Goal: Find specific page/section: Find specific page/section

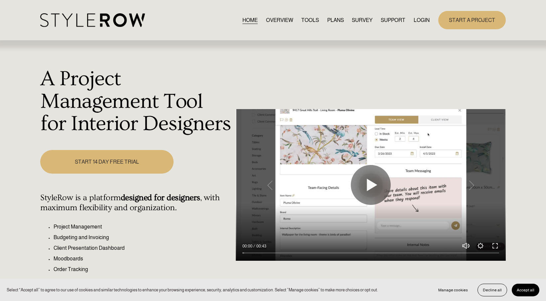
click at [420, 20] on link "LOGIN" at bounding box center [421, 20] width 16 height 9
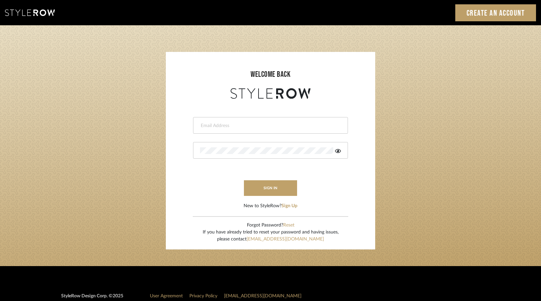
click at [206, 126] on input "email" at bounding box center [269, 125] width 139 height 7
type input "[EMAIL_ADDRESS][DOMAIN_NAME]"
click at [263, 188] on button "sign in" at bounding box center [270, 188] width 53 height 16
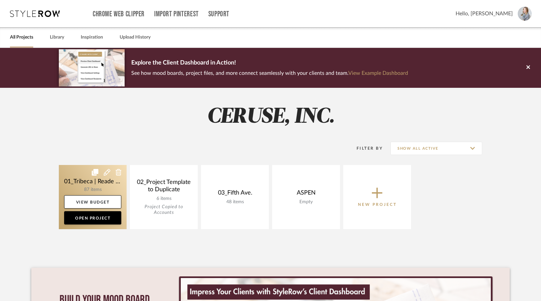
click at [94, 188] on link at bounding box center [93, 197] width 68 height 64
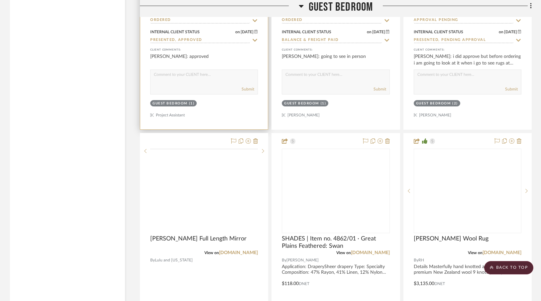
scroll to position [4122, 0]
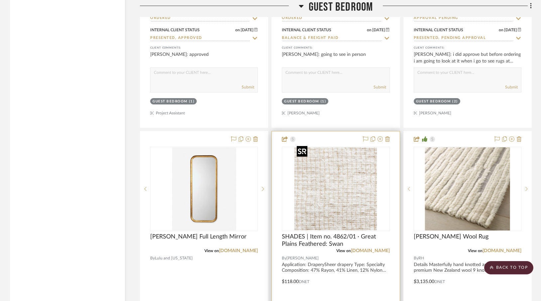
click at [354, 204] on img "0" at bounding box center [335, 188] width 83 height 83
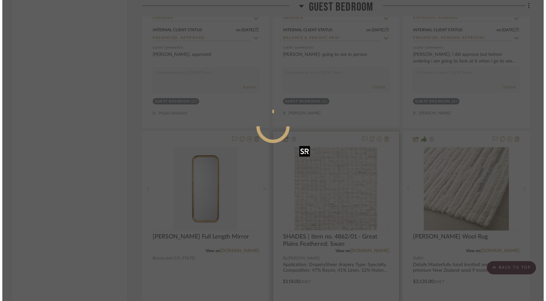
scroll to position [0, 0]
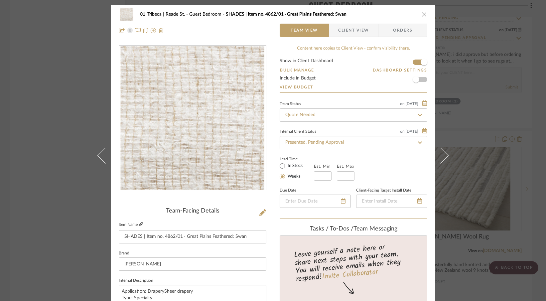
click at [140, 225] on icon at bounding box center [141, 224] width 4 height 4
